Goal: Task Accomplishment & Management: Manage account settings

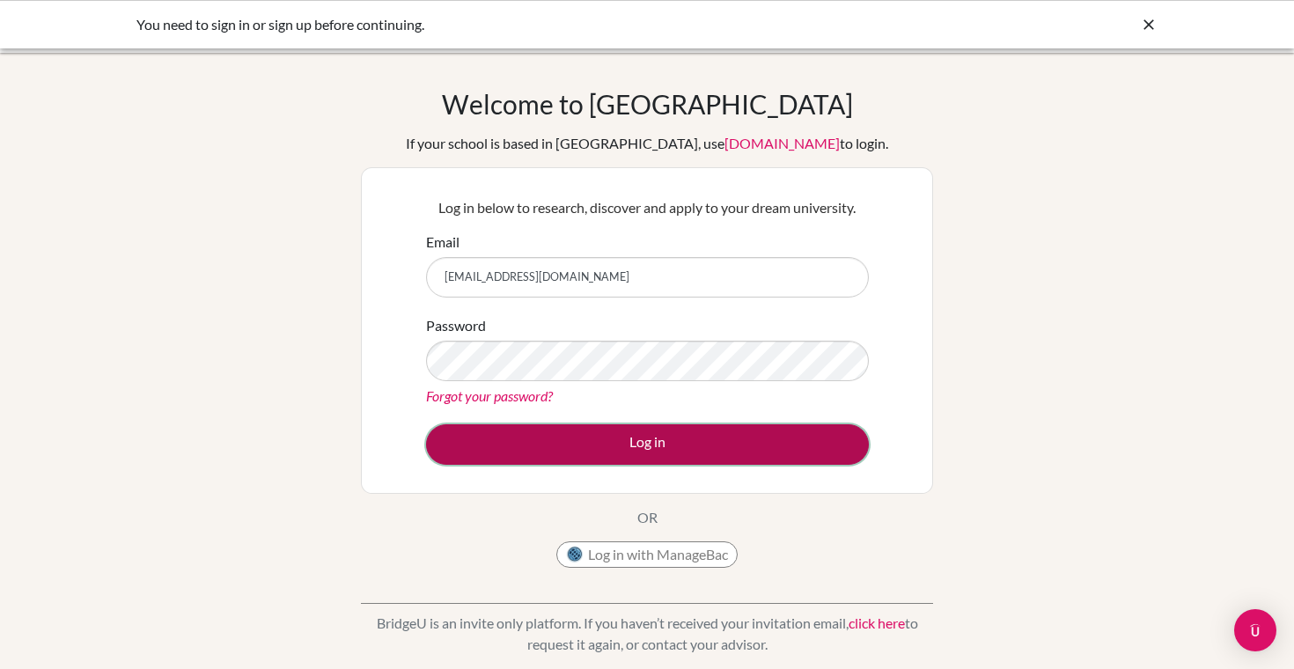
click at [652, 448] on button "Log in" at bounding box center [647, 444] width 443 height 40
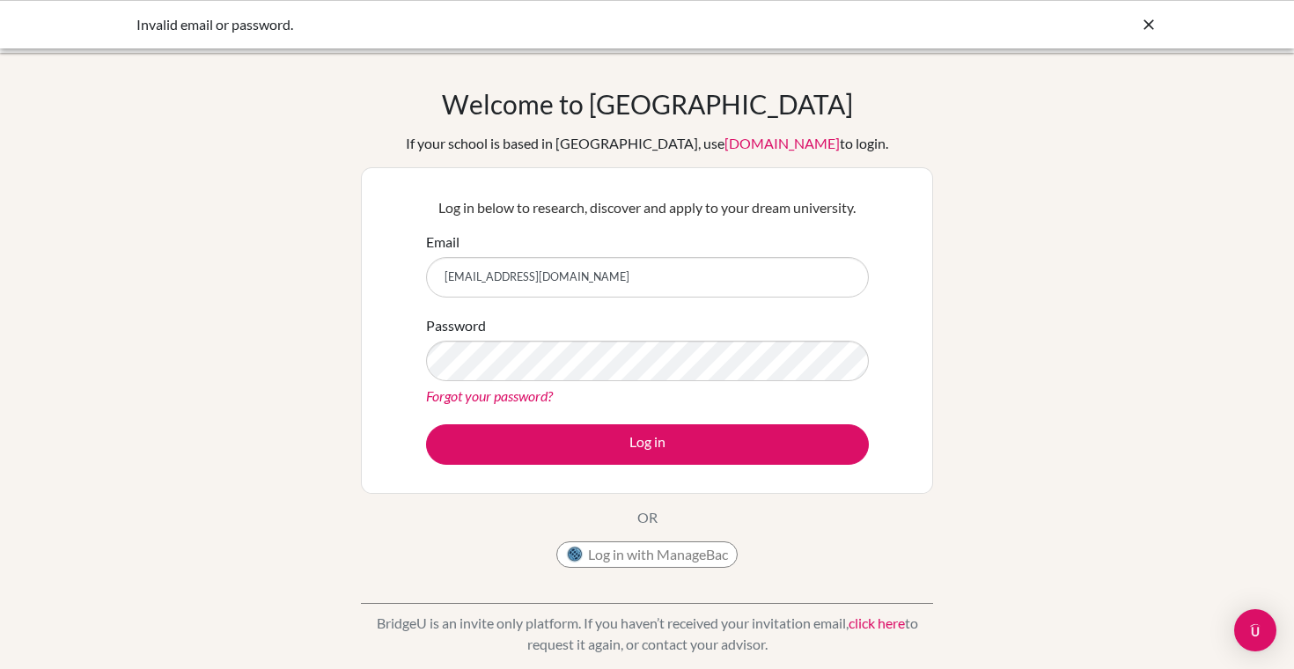
click at [633, 270] on input "[EMAIL_ADDRESS][DOMAIN_NAME]" at bounding box center [647, 277] width 443 height 40
type input "[EMAIL_ADDRESS][DOMAIN_NAME]"
click at [426, 424] on button "Log in" at bounding box center [647, 444] width 443 height 40
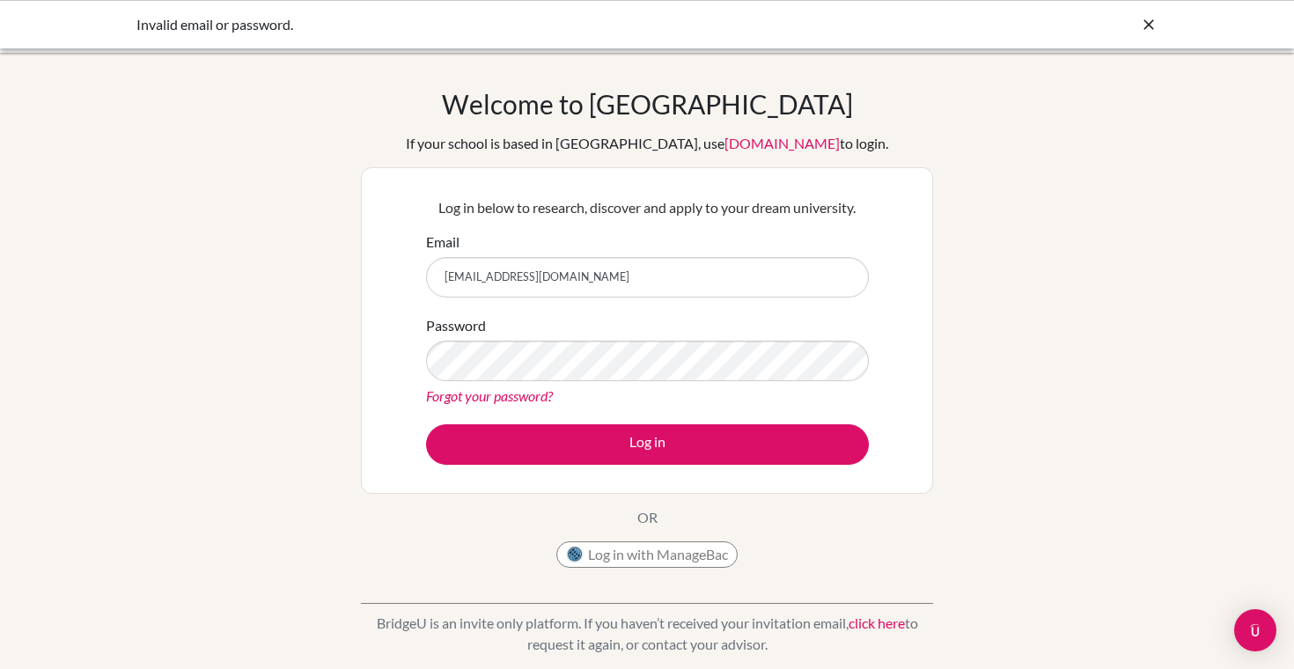
click at [522, 278] on input "stellavorcaro@gmail.com" at bounding box center [647, 277] width 443 height 40
click at [471, 278] on input "[EMAIL_ADDRESS][DOMAIN_NAME]" at bounding box center [647, 277] width 443 height 40
click at [533, 280] on input "stella.vorcaro@gmail.com" at bounding box center [647, 277] width 443 height 40
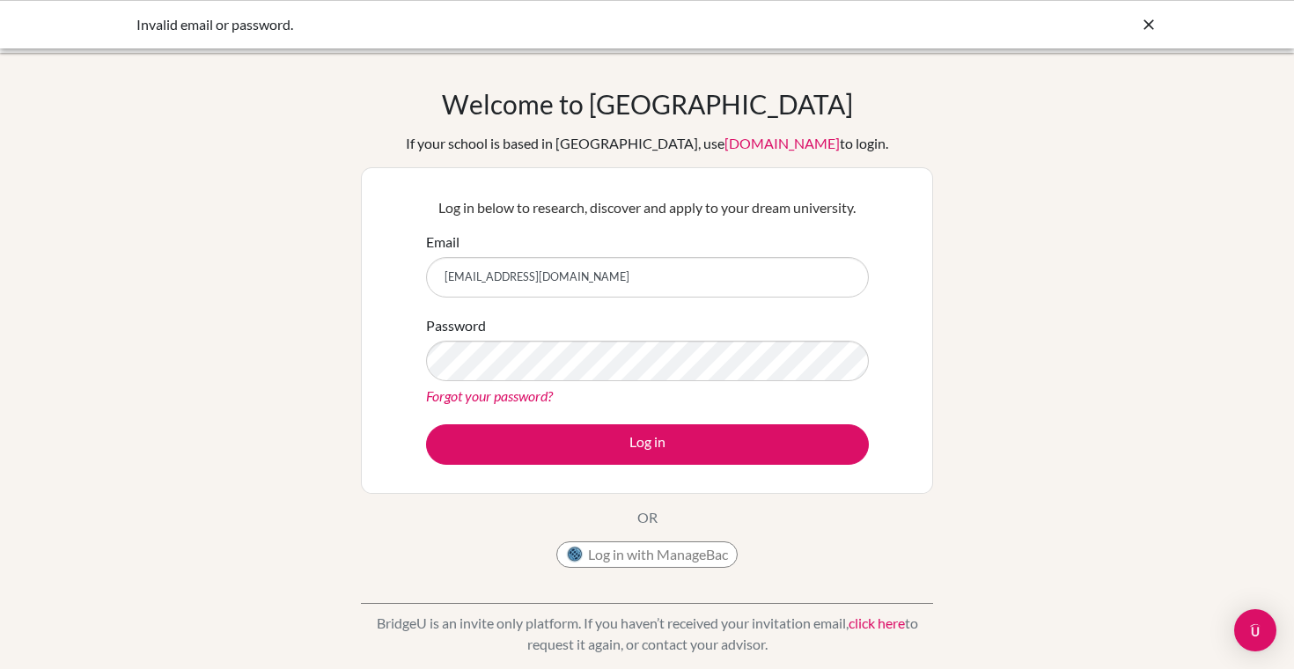
click at [590, 275] on input "stella.vorcaro@eabh.com" at bounding box center [647, 277] width 443 height 40
type input "[EMAIL_ADDRESS][DOMAIN_NAME]"
click at [504, 387] on link "Forgot your password?" at bounding box center [489, 395] width 127 height 17
click at [426, 424] on button "Log in" at bounding box center [647, 444] width 443 height 40
